Goal: Transaction & Acquisition: Obtain resource

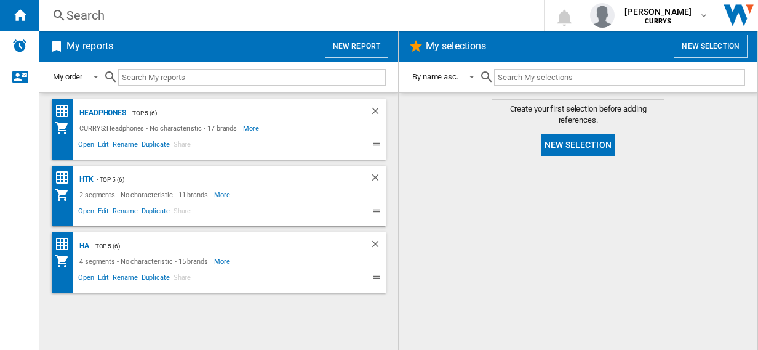
click at [106, 113] on div "Headphones" at bounding box center [101, 112] width 50 height 15
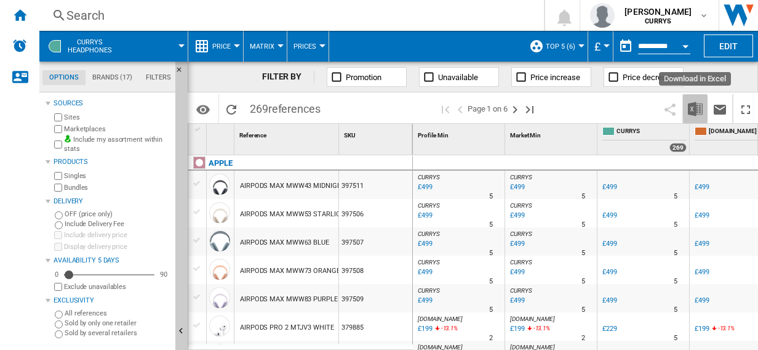
click at [697, 108] on img "Download in Excel" at bounding box center [695, 109] width 15 height 15
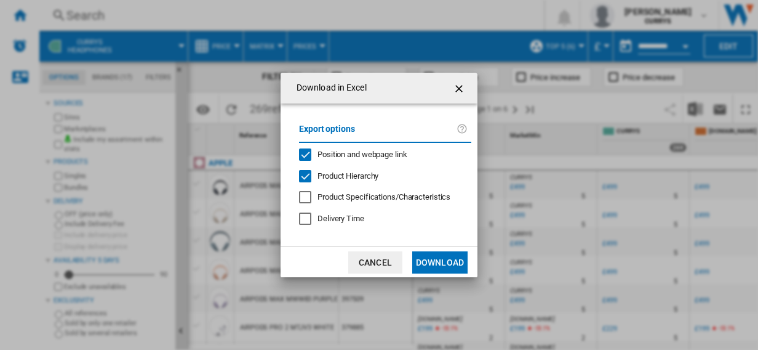
click at [443, 267] on button "Download" at bounding box center [439, 262] width 55 height 22
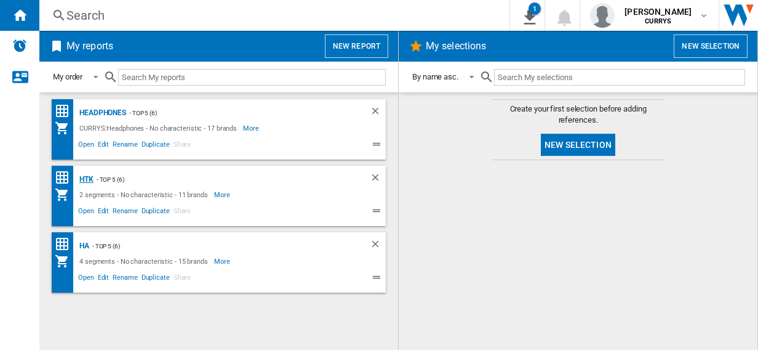
click at [85, 177] on div "HTK" at bounding box center [84, 179] width 17 height 15
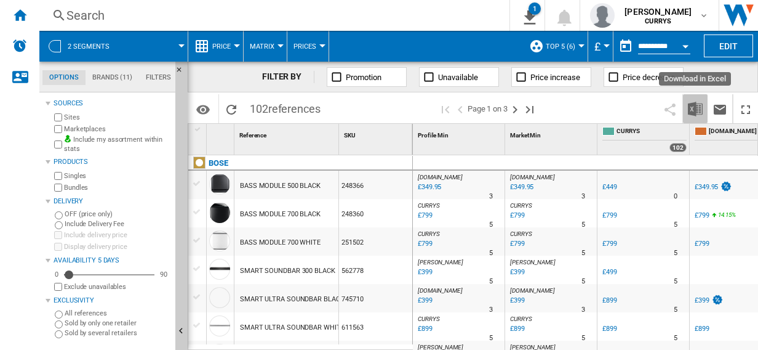
click at [698, 108] on img "Download in Excel" at bounding box center [695, 109] width 15 height 15
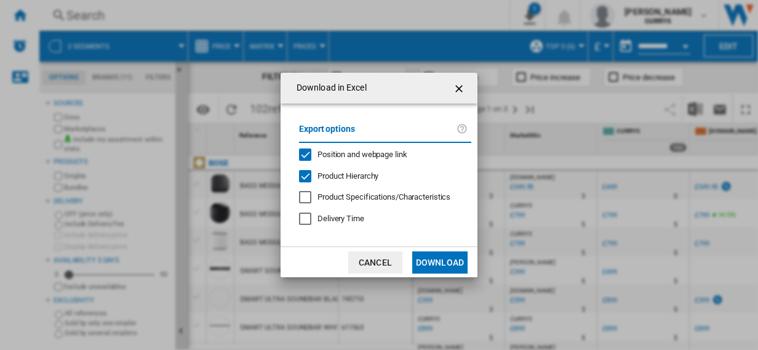
click at [435, 261] on button "Download" at bounding box center [439, 262] width 55 height 22
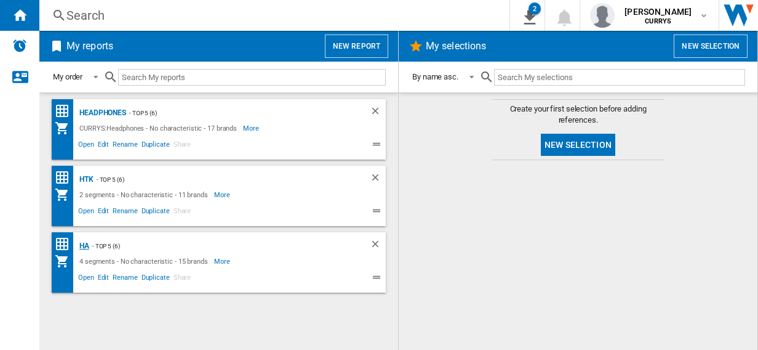
click at [83, 245] on div "HA" at bounding box center [82, 245] width 13 height 15
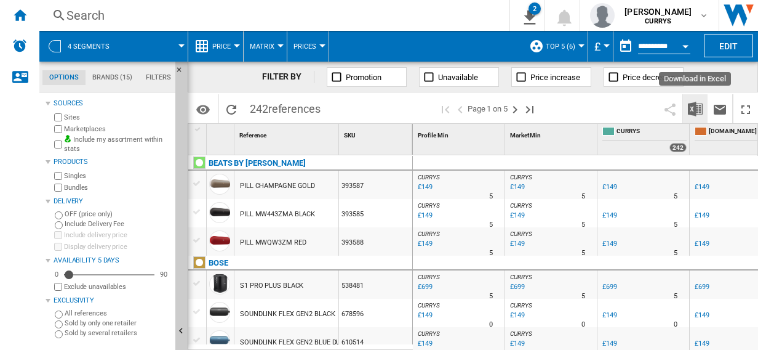
click at [696, 108] on img "Download in Excel" at bounding box center [695, 109] width 15 height 15
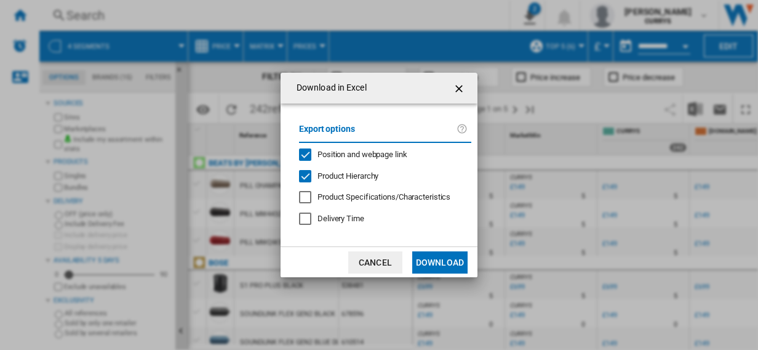
click at [440, 263] on button "Download" at bounding box center [439, 262] width 55 height 22
